Goal: Task Accomplishment & Management: Manage account settings

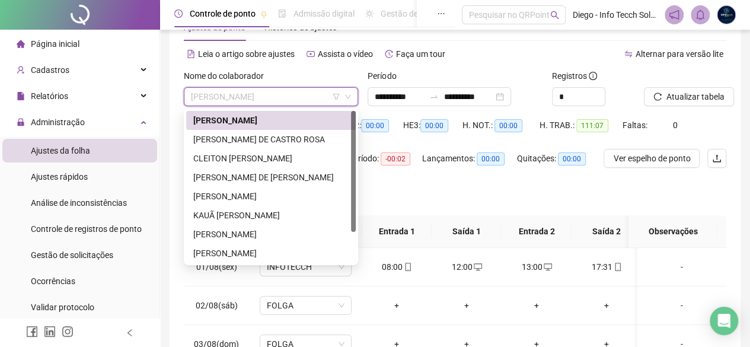
scroll to position [40, 0]
click at [262, 152] on div "CLEITON [PERSON_NAME]" at bounding box center [270, 158] width 155 height 13
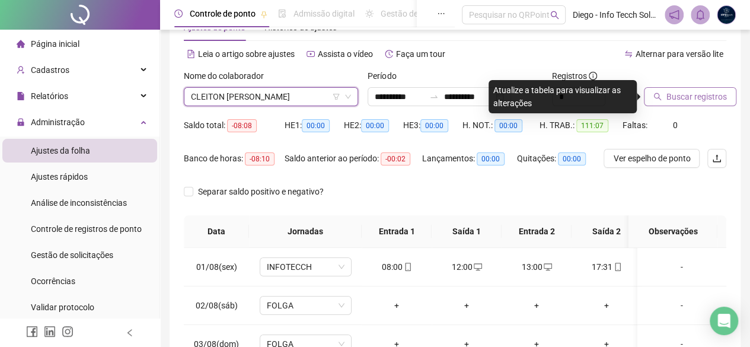
click at [669, 93] on span "Buscar registros" at bounding box center [696, 96] width 60 height 13
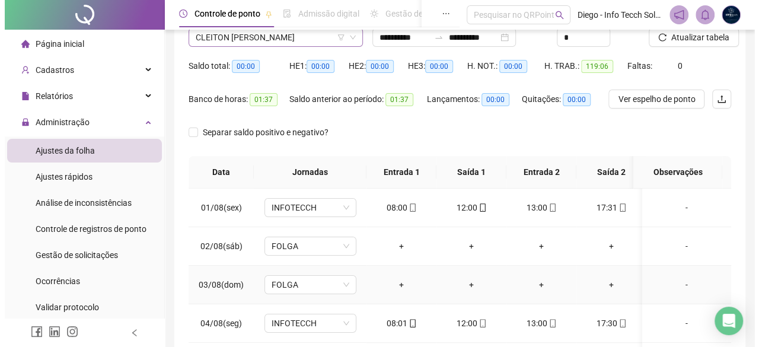
scroll to position [21, 0]
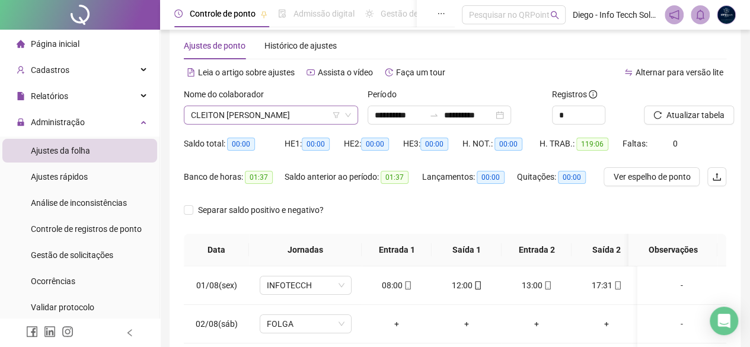
click at [245, 114] on span "CLEITON [PERSON_NAME]" at bounding box center [271, 115] width 160 height 18
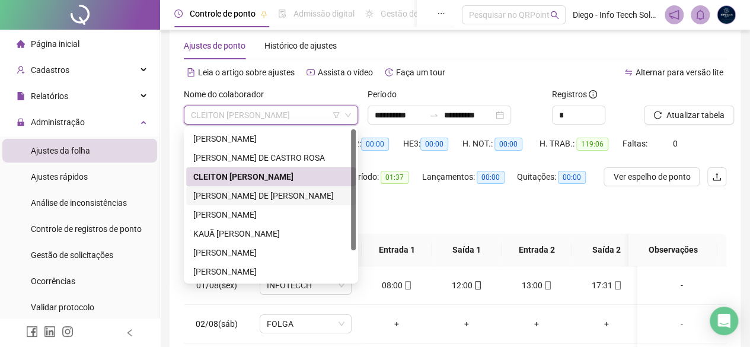
click at [246, 192] on div "[PERSON_NAME] DE [PERSON_NAME]" at bounding box center [270, 195] width 155 height 13
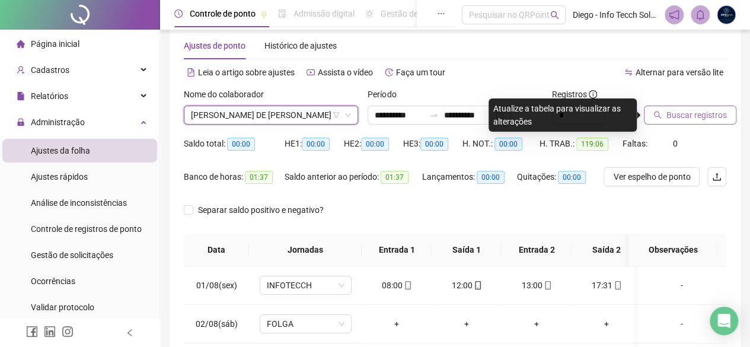
click at [672, 118] on span "Buscar registros" at bounding box center [696, 114] width 60 height 13
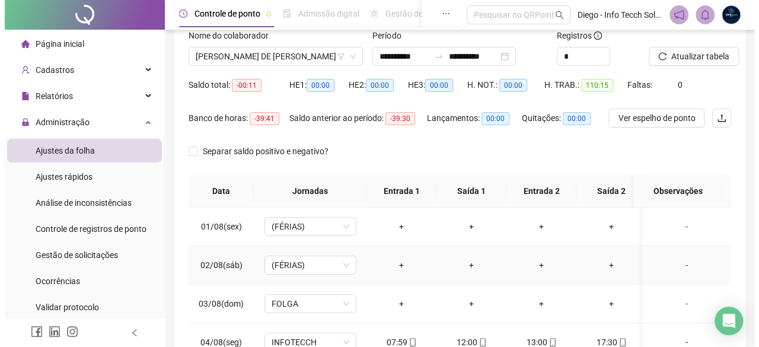
scroll to position [0, 0]
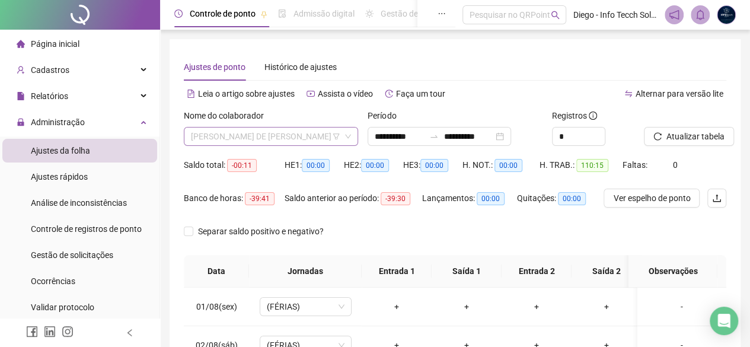
click at [249, 137] on span "[PERSON_NAME] DE [PERSON_NAME]" at bounding box center [271, 136] width 160 height 18
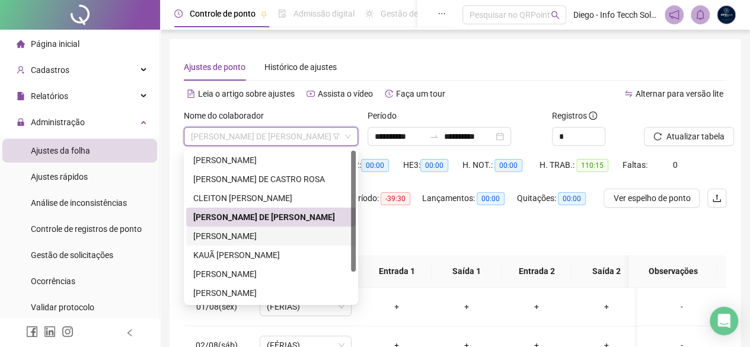
click at [269, 237] on div "[PERSON_NAME]" at bounding box center [270, 235] width 155 height 13
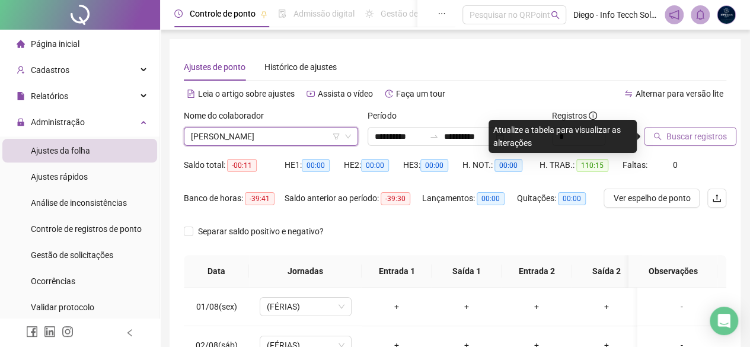
click at [690, 142] on span "Buscar registros" at bounding box center [696, 136] width 60 height 13
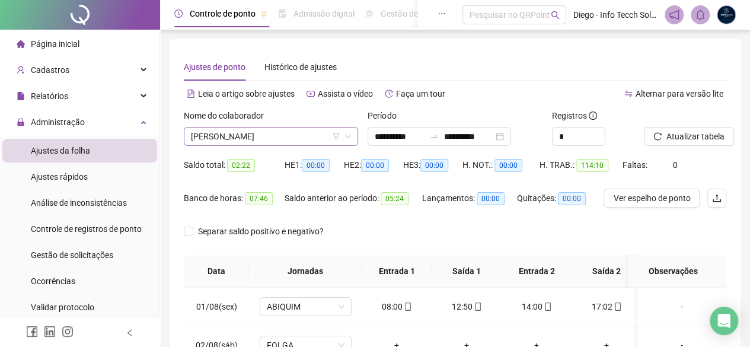
click at [245, 142] on span "[PERSON_NAME]" at bounding box center [271, 136] width 160 height 18
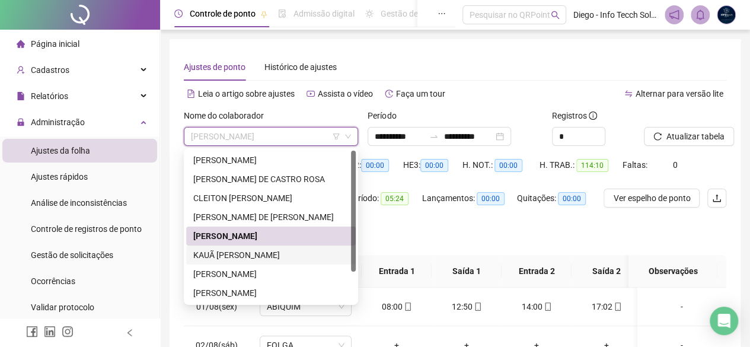
click at [279, 256] on div "KAUÃ [PERSON_NAME]" at bounding box center [270, 254] width 155 height 13
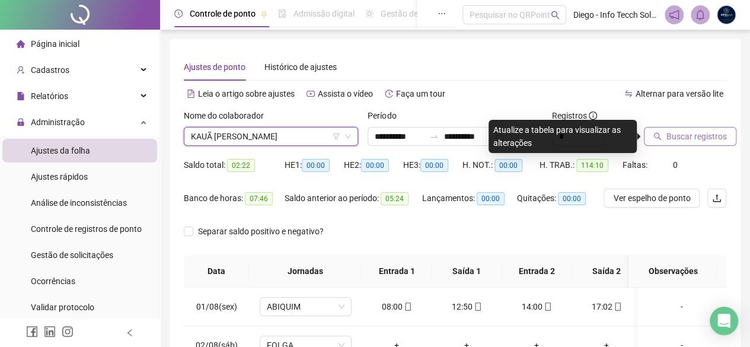
click at [724, 148] on div "Buscar registros" at bounding box center [685, 132] width 92 height 46
click at [692, 133] on span "Buscar registros" at bounding box center [696, 136] width 60 height 13
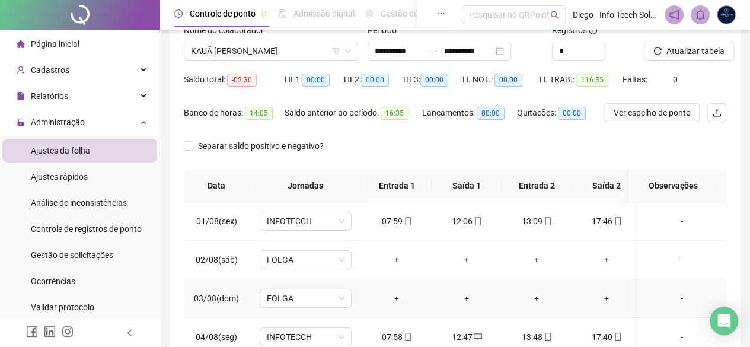
scroll to position [21, 0]
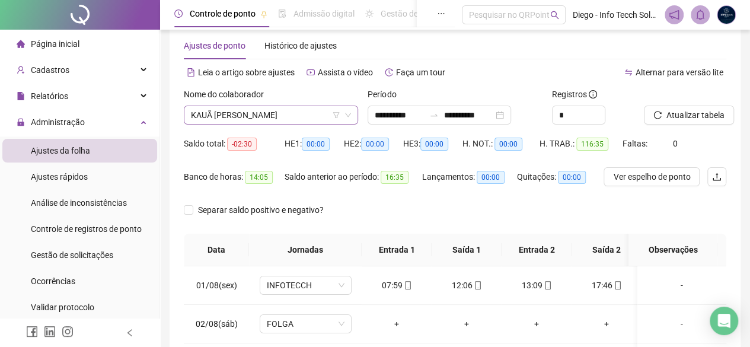
click at [230, 110] on span "KAUÃ [PERSON_NAME]" at bounding box center [271, 115] width 160 height 18
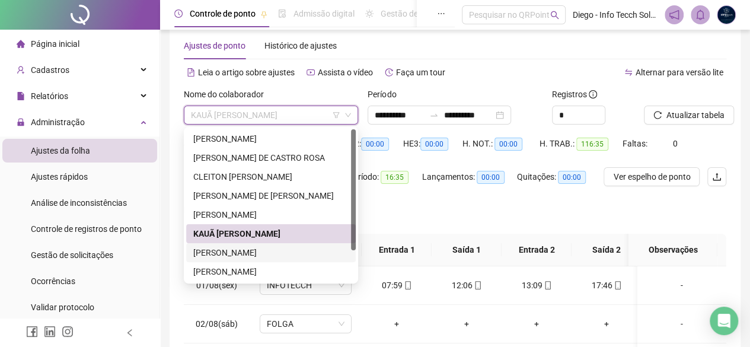
click at [277, 256] on div "[PERSON_NAME]" at bounding box center [270, 252] width 155 height 13
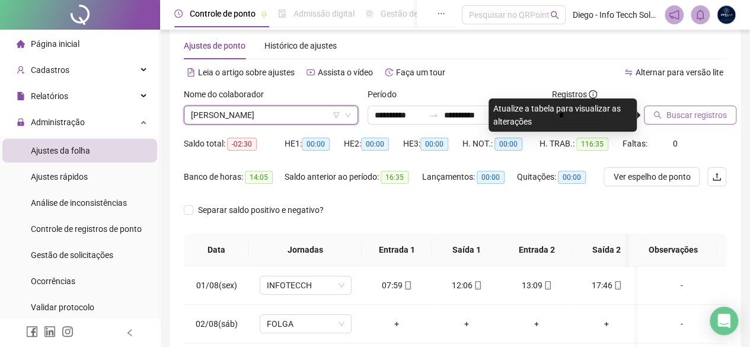
click at [700, 119] on span "Buscar registros" at bounding box center [696, 114] width 60 height 13
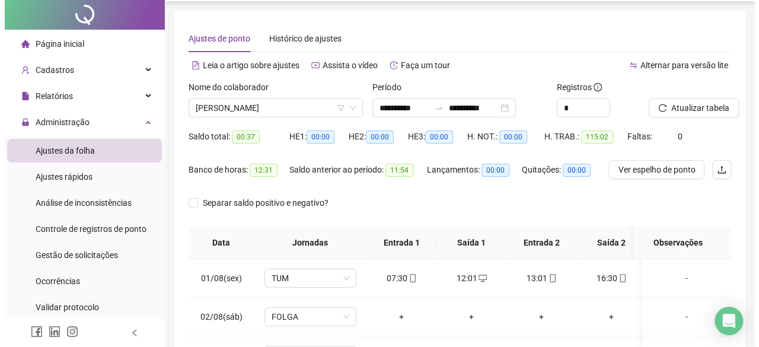
scroll to position [0, 0]
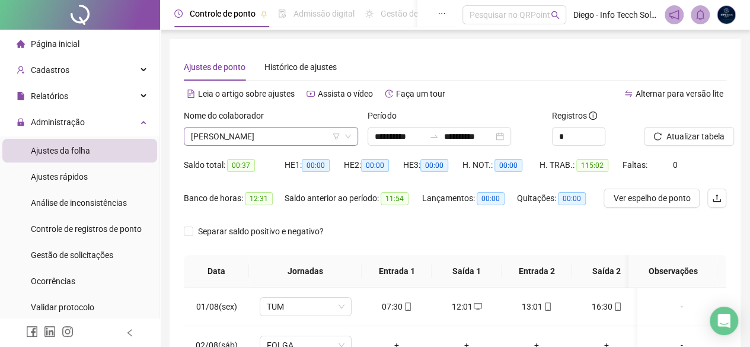
click at [290, 133] on span "[PERSON_NAME]" at bounding box center [271, 136] width 160 height 18
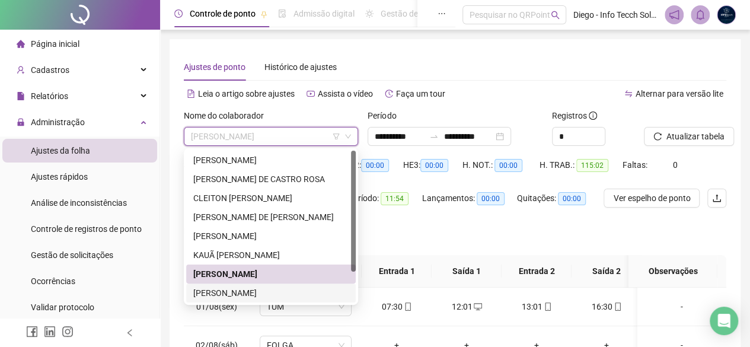
click at [273, 288] on div "[PERSON_NAME]" at bounding box center [270, 292] width 155 height 13
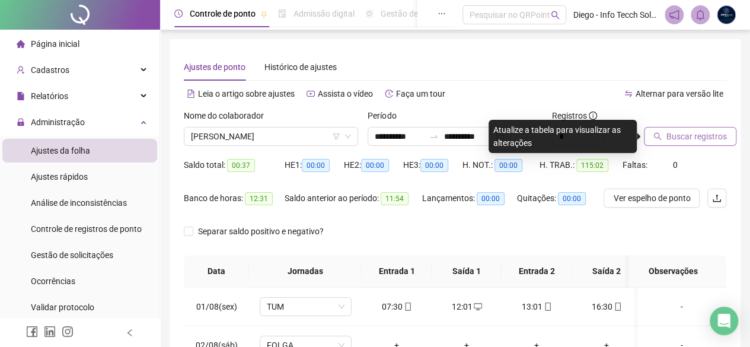
click at [707, 138] on span "Buscar registros" at bounding box center [696, 136] width 60 height 13
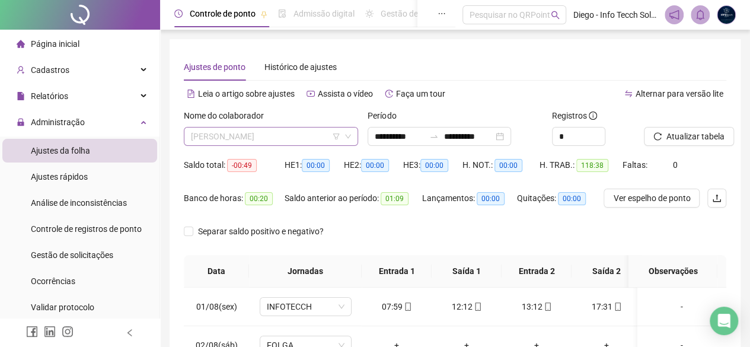
click at [312, 136] on span "[PERSON_NAME]" at bounding box center [271, 136] width 160 height 18
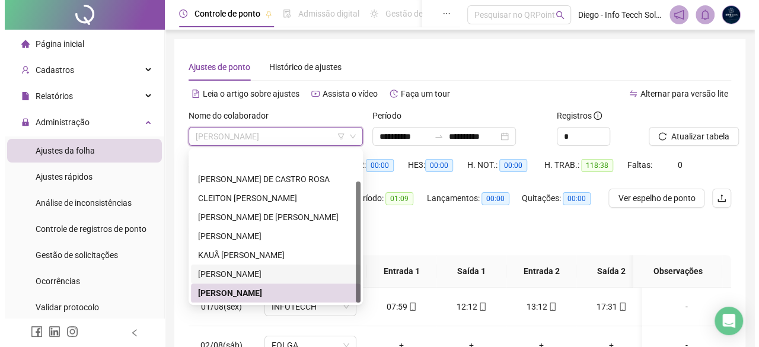
scroll to position [38, 0]
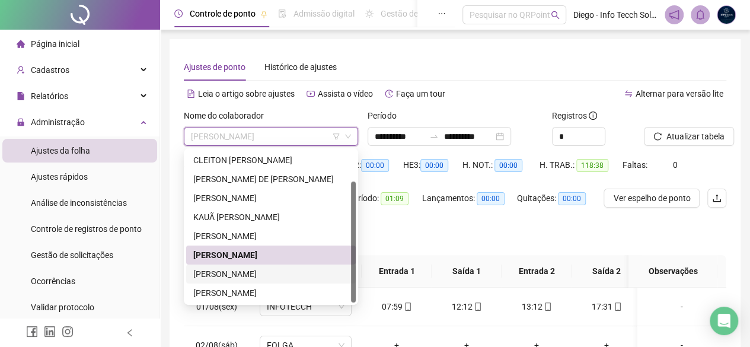
click at [298, 267] on div "[PERSON_NAME]" at bounding box center [270, 273] width 155 height 13
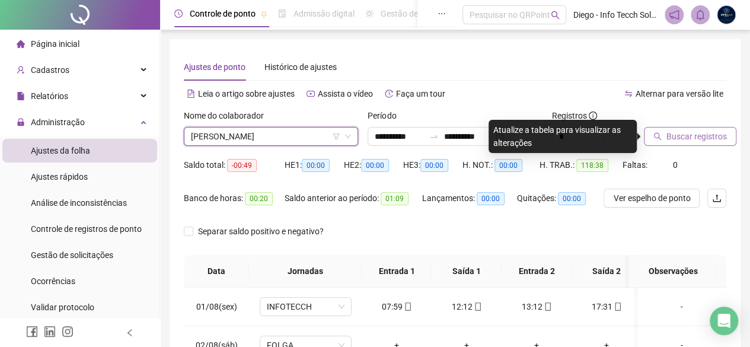
click at [702, 129] on button "Buscar registros" at bounding box center [690, 136] width 92 height 19
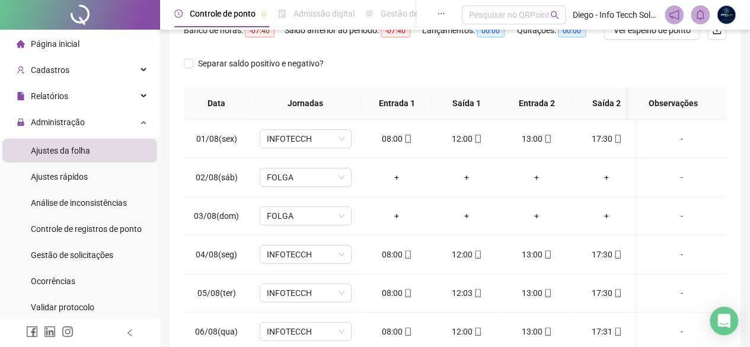
scroll to position [0, 0]
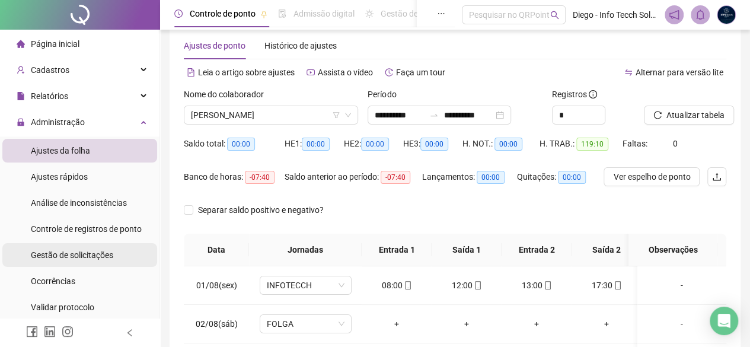
click at [113, 254] on li "Gestão de solicitações" at bounding box center [79, 255] width 155 height 24
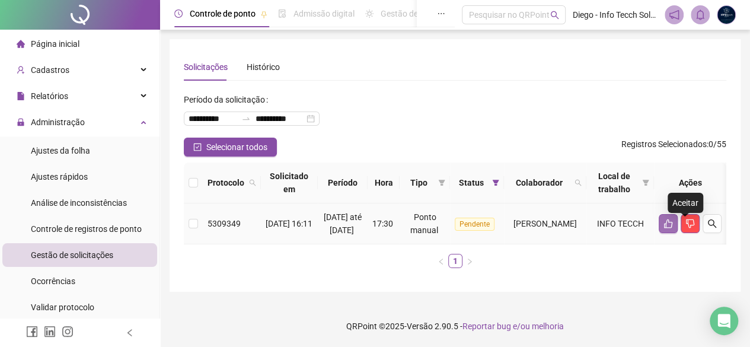
click at [678, 214] on button "button" at bounding box center [668, 223] width 19 height 19
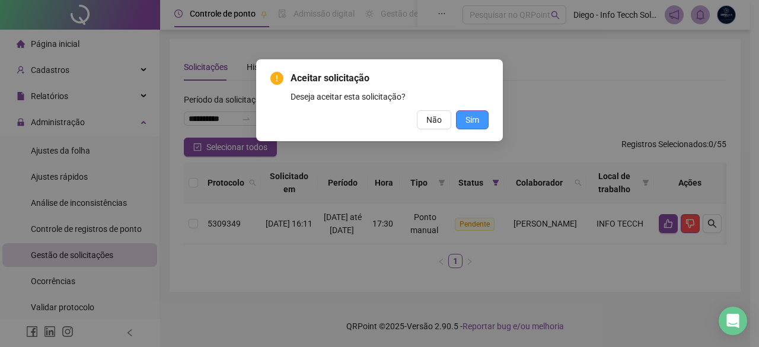
click at [465, 113] on button "Sim" at bounding box center [472, 119] width 33 height 19
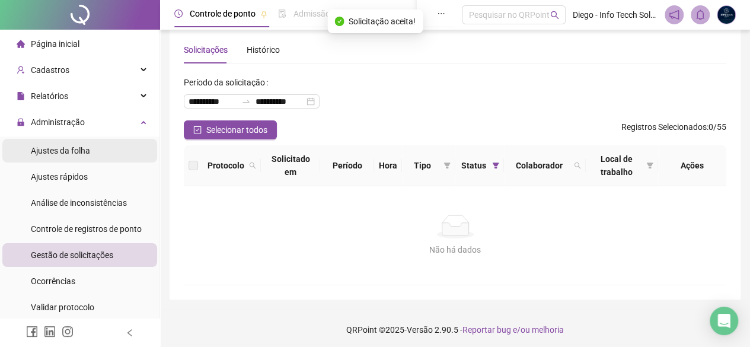
click at [108, 149] on li "Ajustes da folha" at bounding box center [79, 151] width 155 height 24
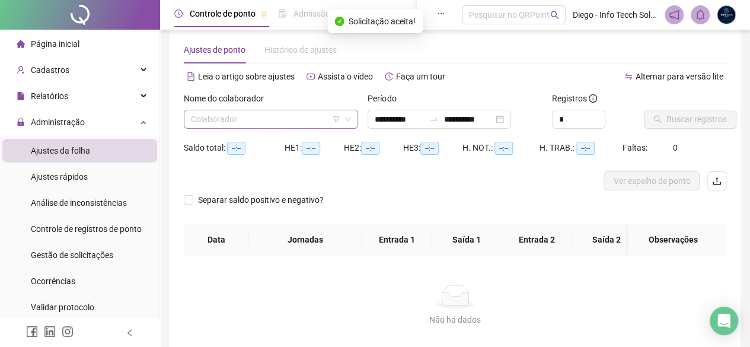
click at [315, 124] on input "search" at bounding box center [265, 119] width 149 height 18
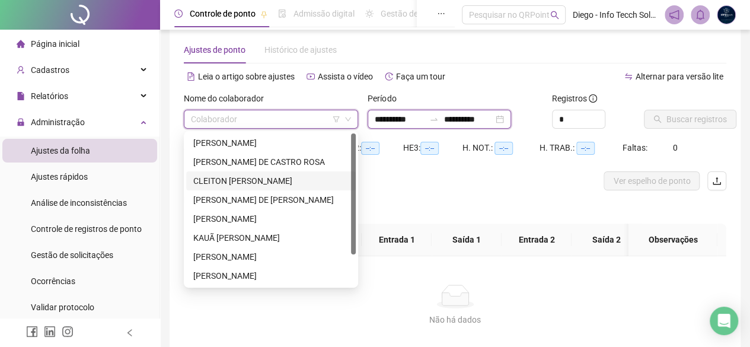
click at [467, 118] on input "**********" at bounding box center [468, 119] width 50 height 13
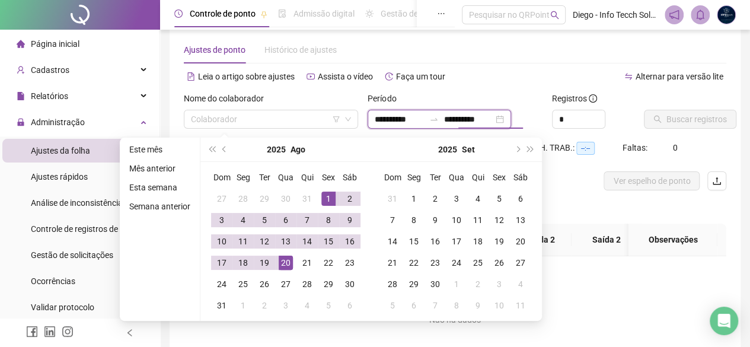
type input "**********"
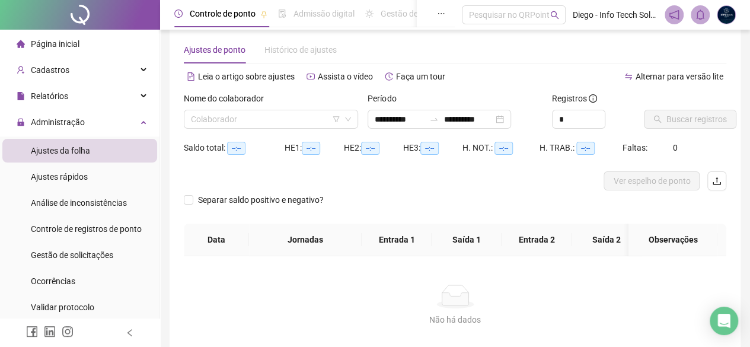
click at [496, 75] on div "Alternar para versão lite" at bounding box center [591, 76] width 272 height 19
click at [244, 112] on input "search" at bounding box center [265, 119] width 149 height 18
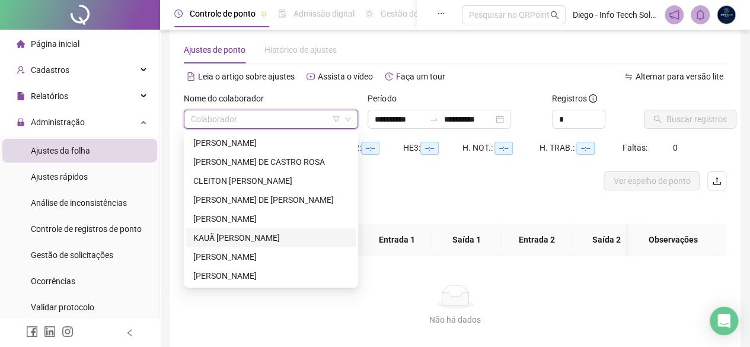
click at [226, 233] on div "KAUÃ [PERSON_NAME]" at bounding box center [270, 237] width 155 height 13
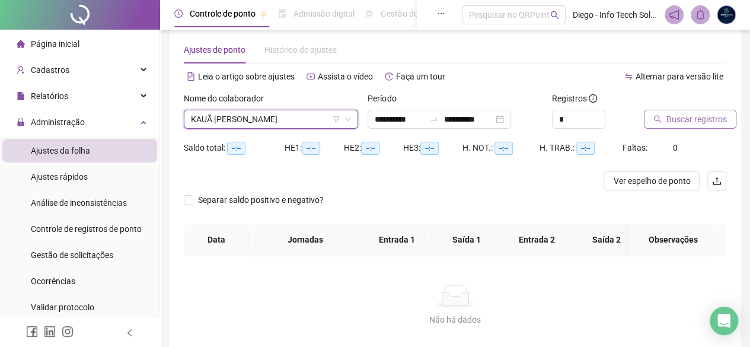
click at [700, 112] on button "Buscar registros" at bounding box center [690, 119] width 92 height 19
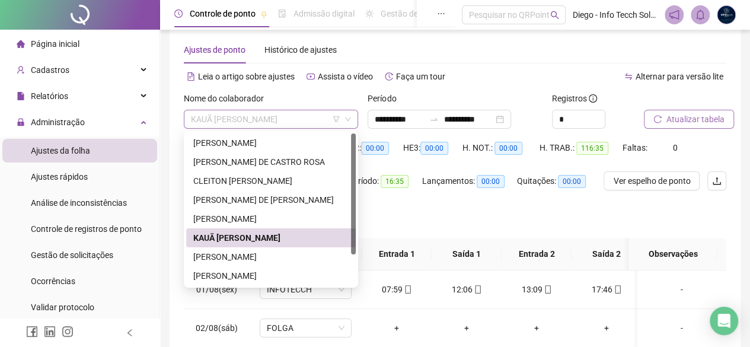
click at [224, 118] on span "KAUÃ [PERSON_NAME]" at bounding box center [271, 119] width 160 height 18
click at [690, 107] on div at bounding box center [670, 101] width 53 height 18
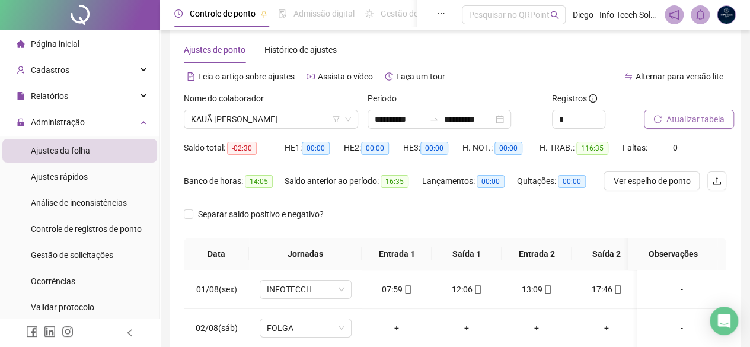
click at [688, 114] on span "Atualizar tabela" at bounding box center [695, 119] width 58 height 13
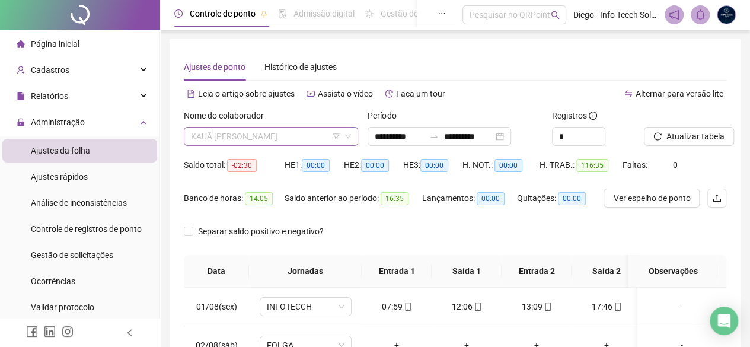
click at [226, 139] on span "KAUÃ [PERSON_NAME]" at bounding box center [271, 136] width 160 height 18
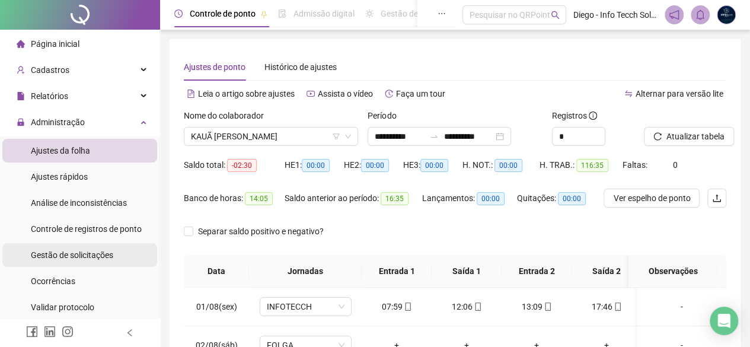
click at [106, 263] on div "Gestão de solicitações" at bounding box center [72, 255] width 82 height 24
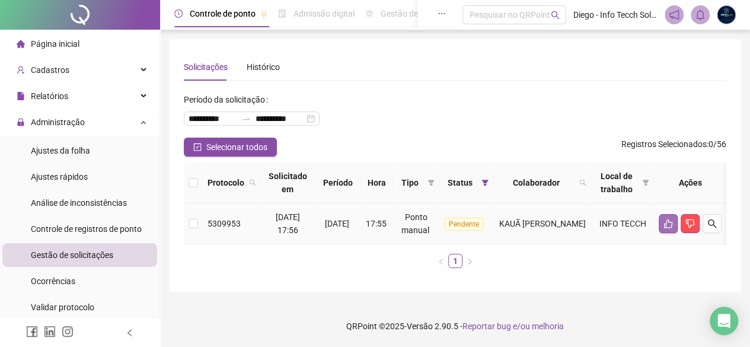
click at [672, 219] on icon "like" at bounding box center [667, 223] width 9 height 9
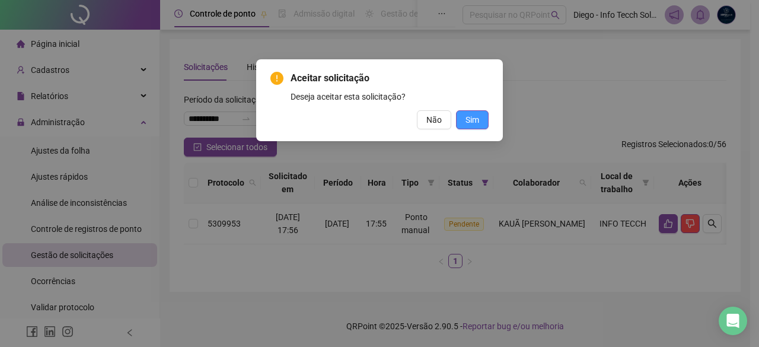
click at [471, 118] on span "Sim" at bounding box center [472, 119] width 14 height 13
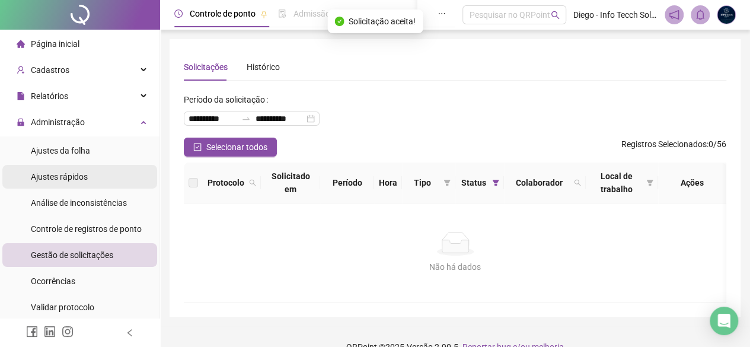
click at [63, 168] on div "Ajustes rápidos" at bounding box center [59, 177] width 57 height 24
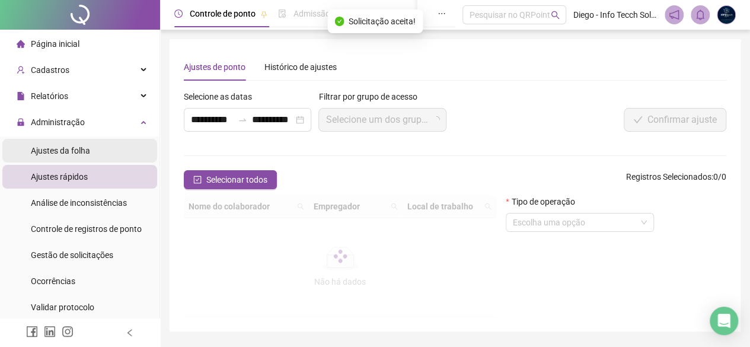
click at [70, 155] on span "Ajustes da folha" at bounding box center [60, 150] width 59 height 9
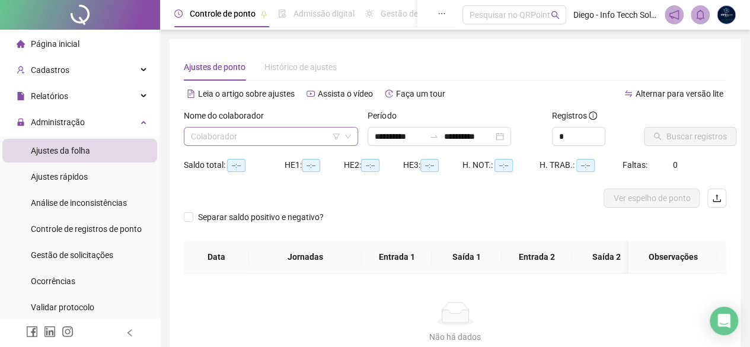
click at [277, 131] on input "search" at bounding box center [265, 136] width 149 height 18
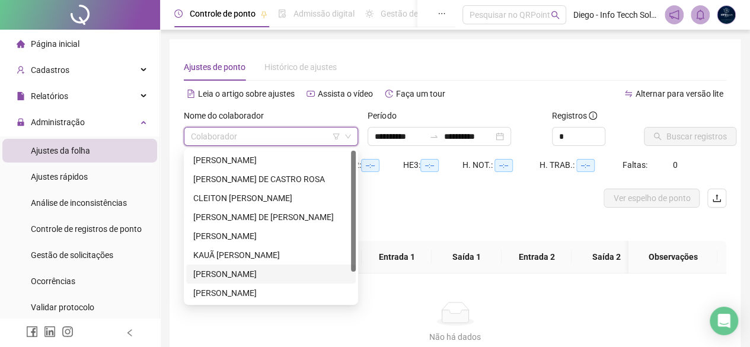
click at [289, 268] on div "[PERSON_NAME]" at bounding box center [270, 273] width 155 height 13
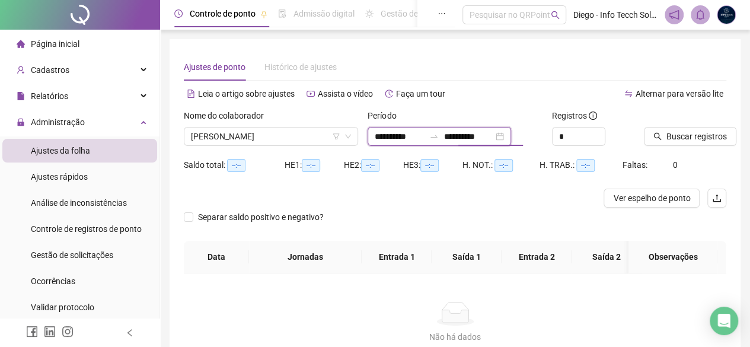
click at [468, 139] on input "**********" at bounding box center [468, 136] width 50 height 13
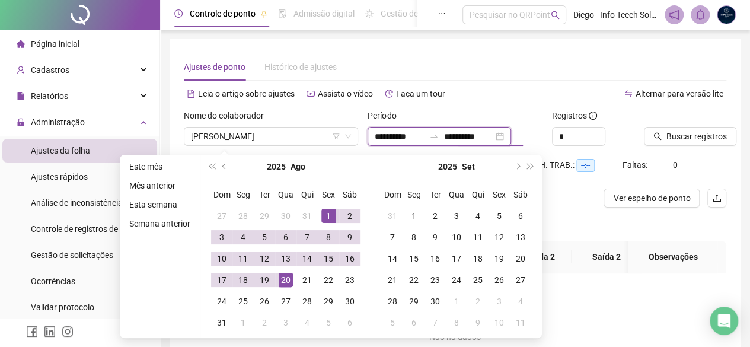
type input "**********"
click at [675, 131] on span "Buscar registros" at bounding box center [696, 136] width 60 height 13
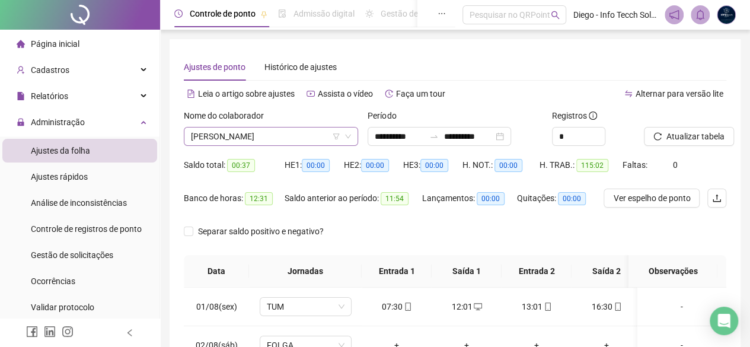
click at [285, 133] on span "[PERSON_NAME]" at bounding box center [271, 136] width 160 height 18
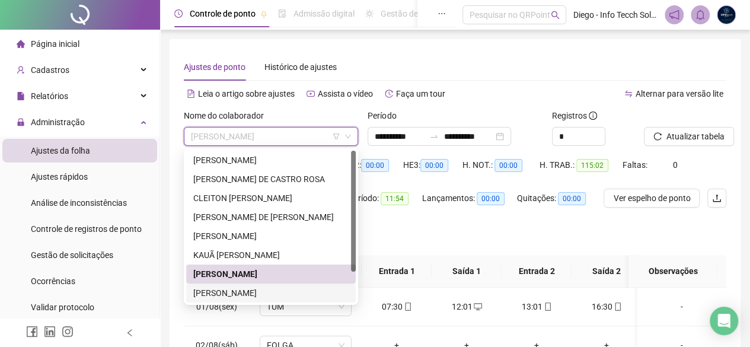
click at [313, 288] on div "[PERSON_NAME]" at bounding box center [270, 292] width 155 height 13
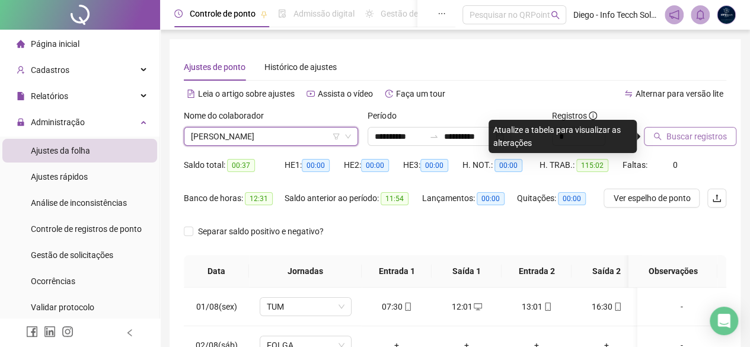
click at [663, 133] on button "Buscar registros" at bounding box center [690, 136] width 92 height 19
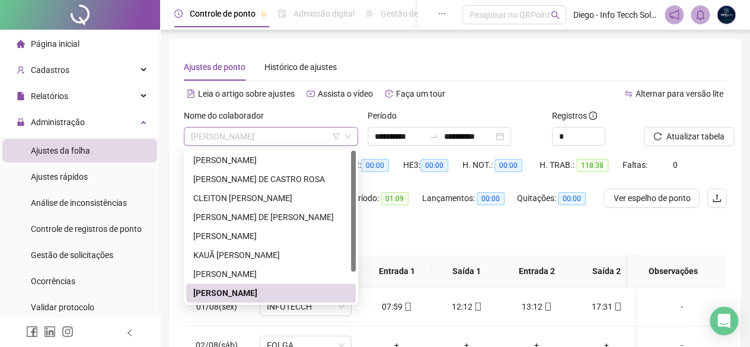
click at [276, 128] on span "[PERSON_NAME]" at bounding box center [271, 136] width 160 height 18
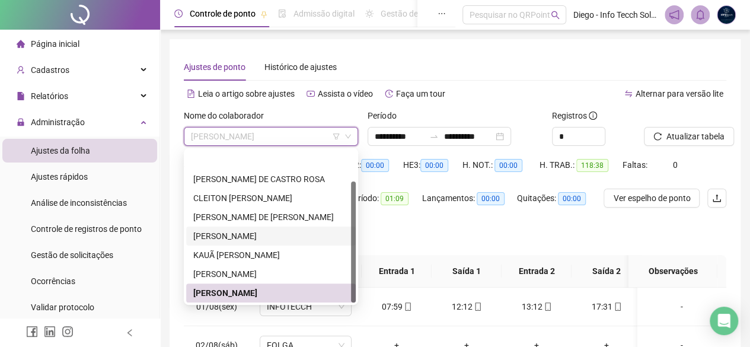
scroll to position [38, 0]
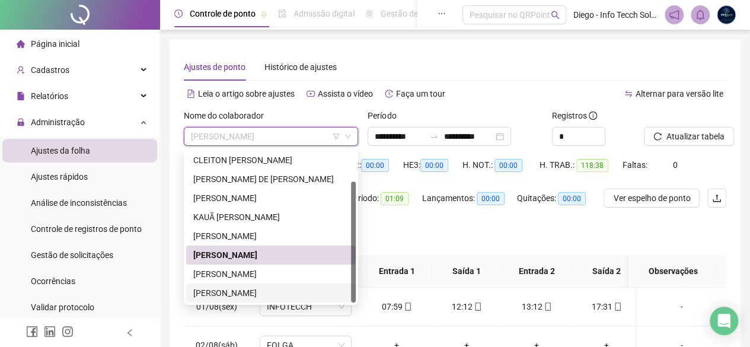
click at [279, 287] on div "[PERSON_NAME]" at bounding box center [270, 292] width 155 height 13
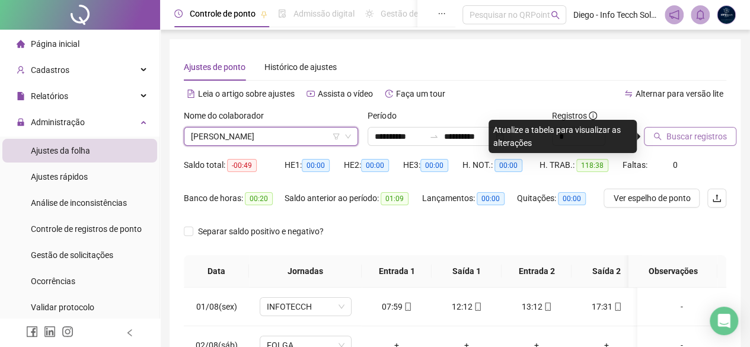
click at [665, 138] on button "Buscar registros" at bounding box center [690, 136] width 92 height 19
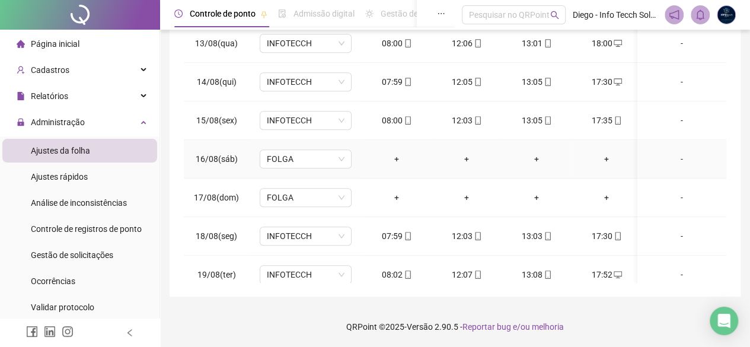
scroll to position [523, 0]
